Goal: Navigation & Orientation: Find specific page/section

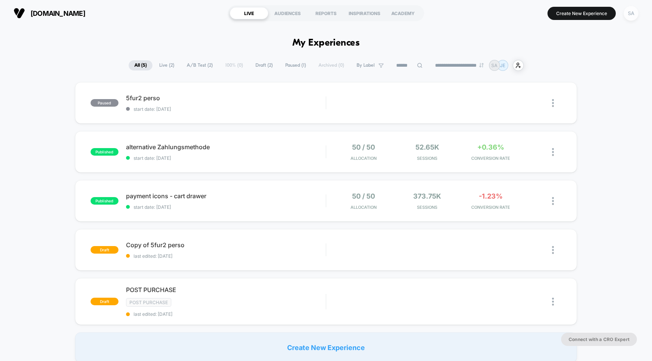
click at [632, 15] on div "SA" at bounding box center [631, 13] width 15 height 15
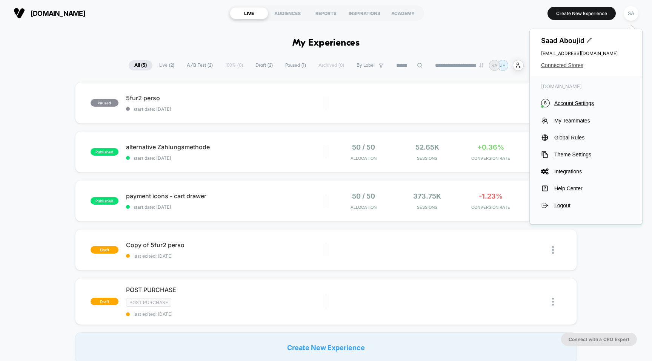
click at [570, 65] on span "Connected Stores" at bounding box center [586, 65] width 90 height 6
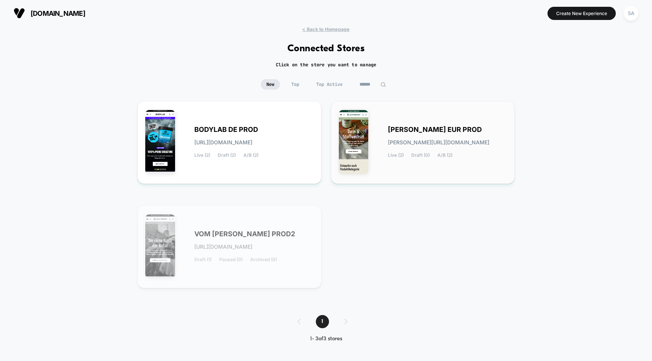
click at [412, 127] on span "[PERSON_NAME] EUR PROD" at bounding box center [435, 129] width 94 height 5
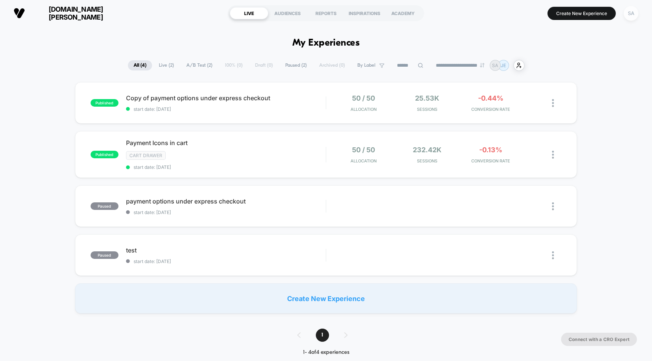
click at [632, 14] on div "SA" at bounding box center [631, 13] width 15 height 15
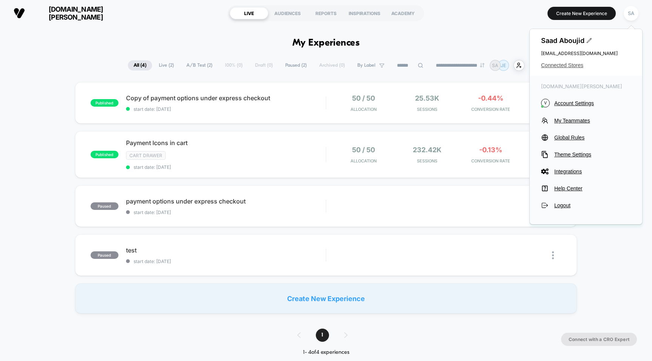
click at [566, 67] on span "Connected Stores" at bounding box center [586, 65] width 90 height 6
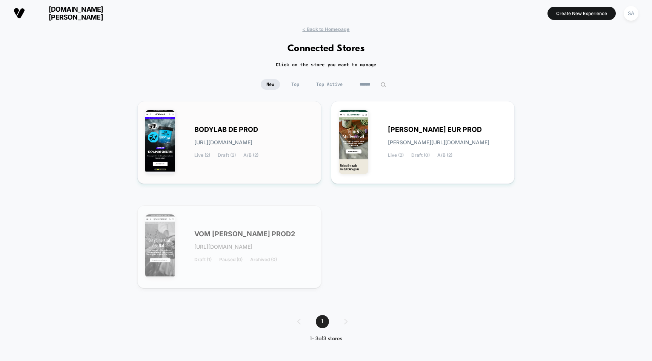
click at [225, 118] on div "BODYLAB DE PROD [URL][DOMAIN_NAME] Live (2) Draft (2) A/B (2)" at bounding box center [229, 142] width 168 height 67
